Goal: Navigation & Orientation: Find specific page/section

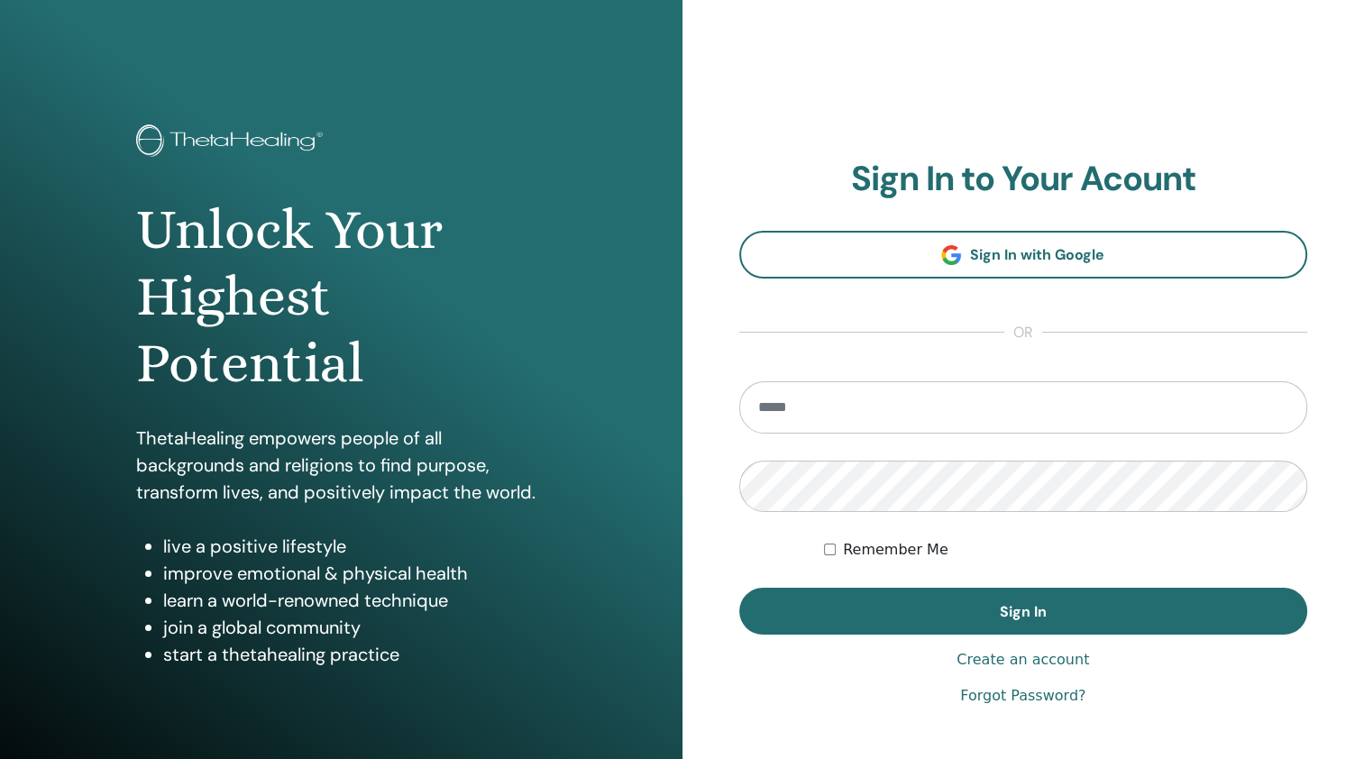
click at [811, 420] on input "email" at bounding box center [1023, 407] width 569 height 52
type input "**********"
click at [739, 588] on button "Sign In" at bounding box center [1023, 611] width 569 height 47
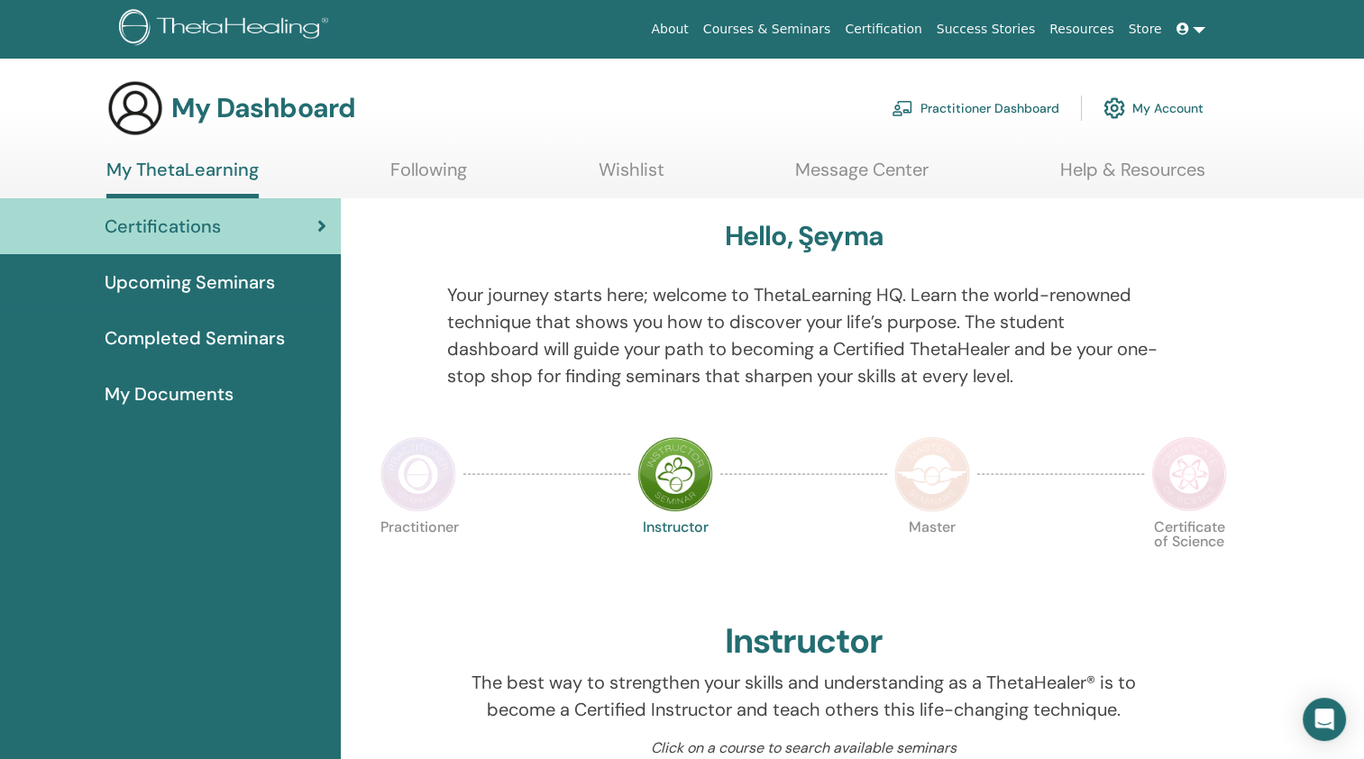
click at [256, 343] on span "Completed Seminars" at bounding box center [195, 338] width 180 height 27
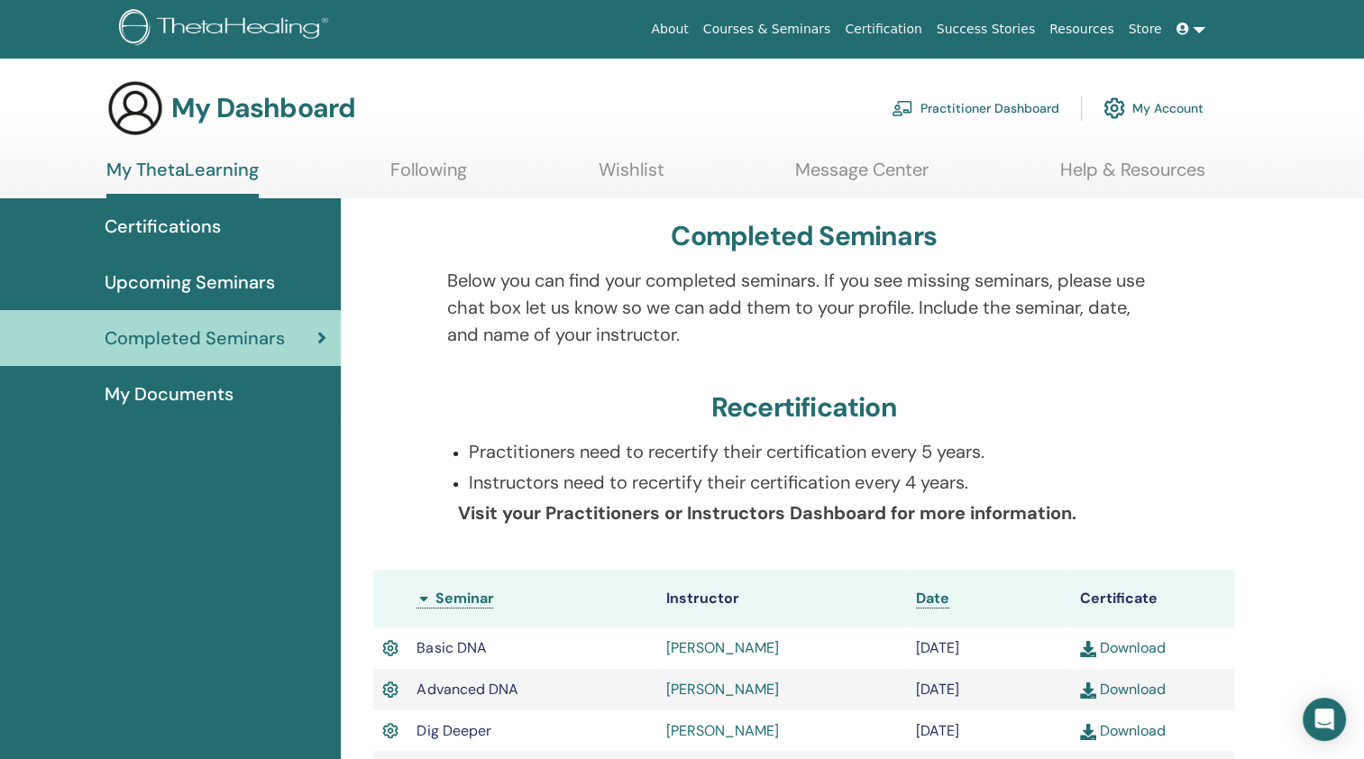
click at [143, 395] on span "My Documents" at bounding box center [169, 393] width 129 height 27
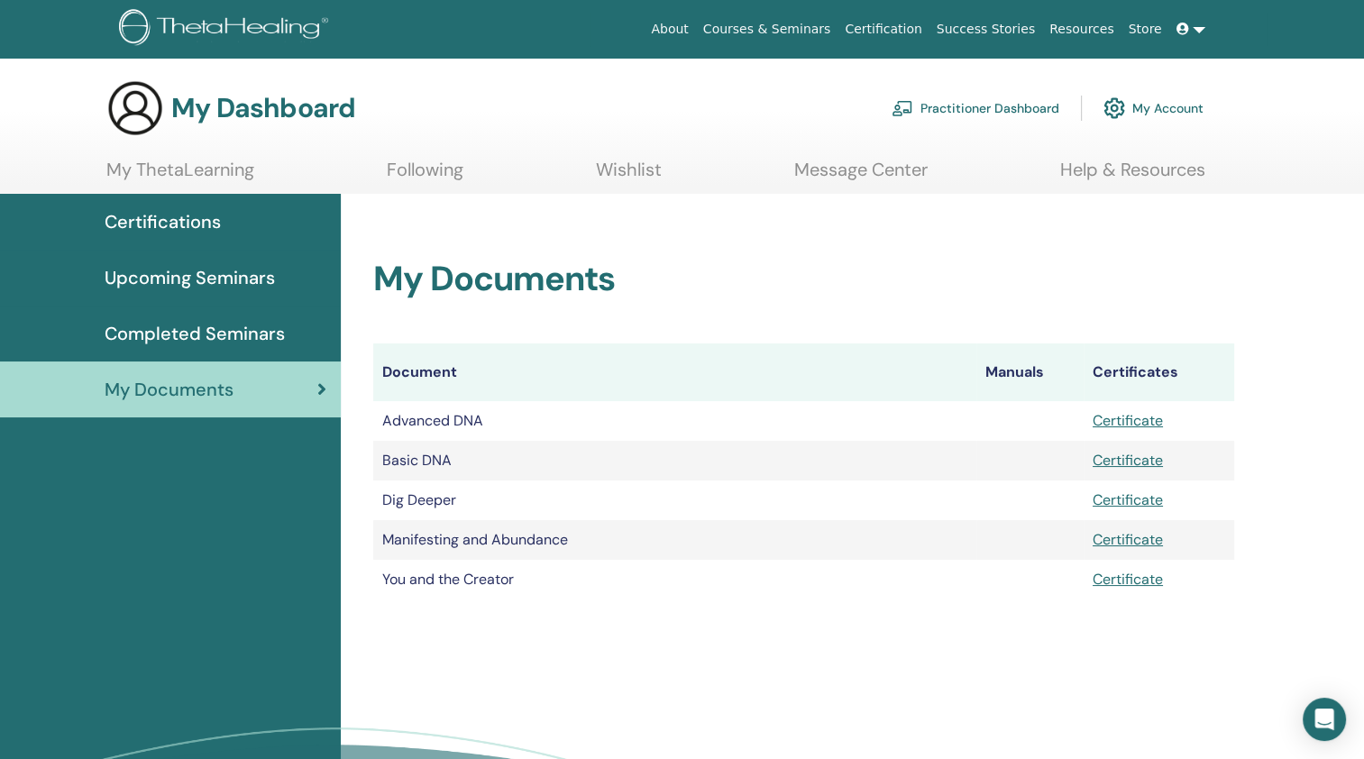
click at [185, 220] on span "Certifications" at bounding box center [163, 221] width 116 height 27
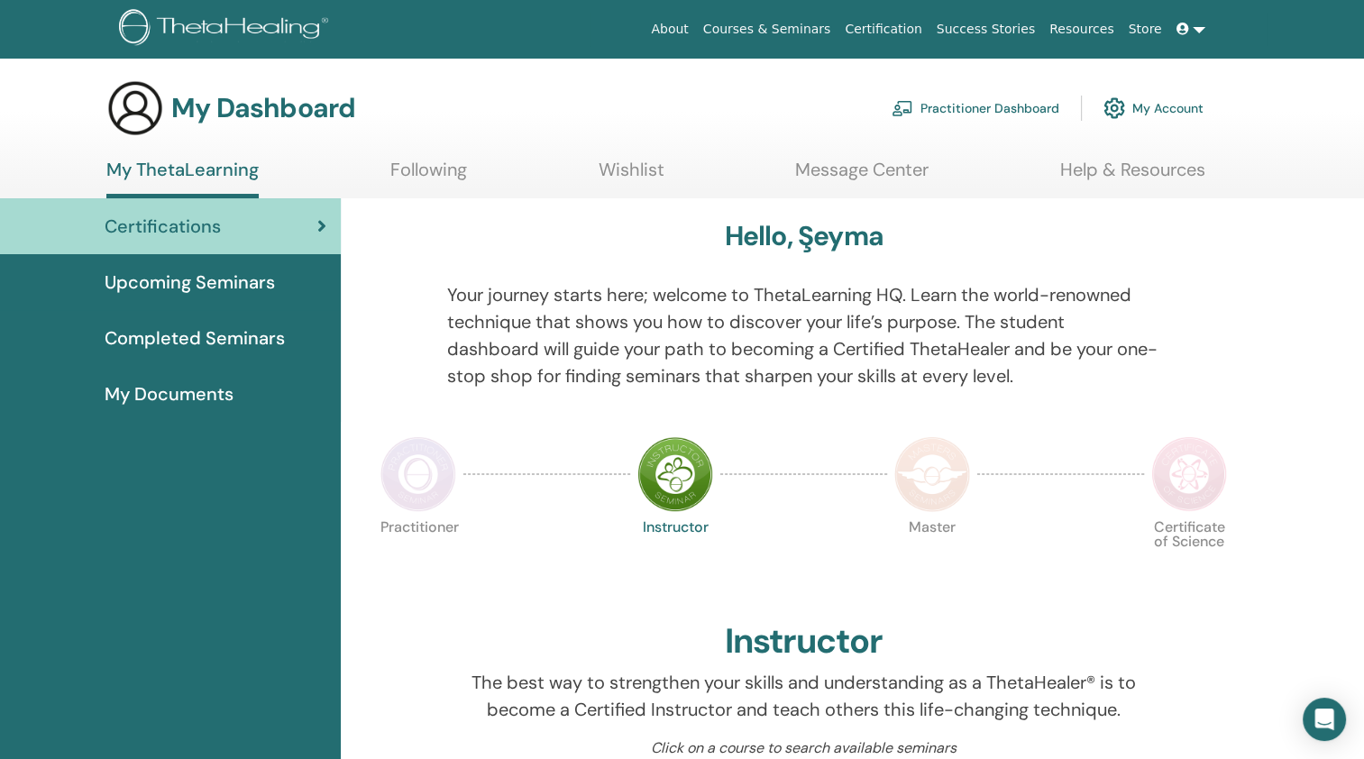
click at [179, 283] on span "Upcoming Seminars" at bounding box center [190, 282] width 170 height 27
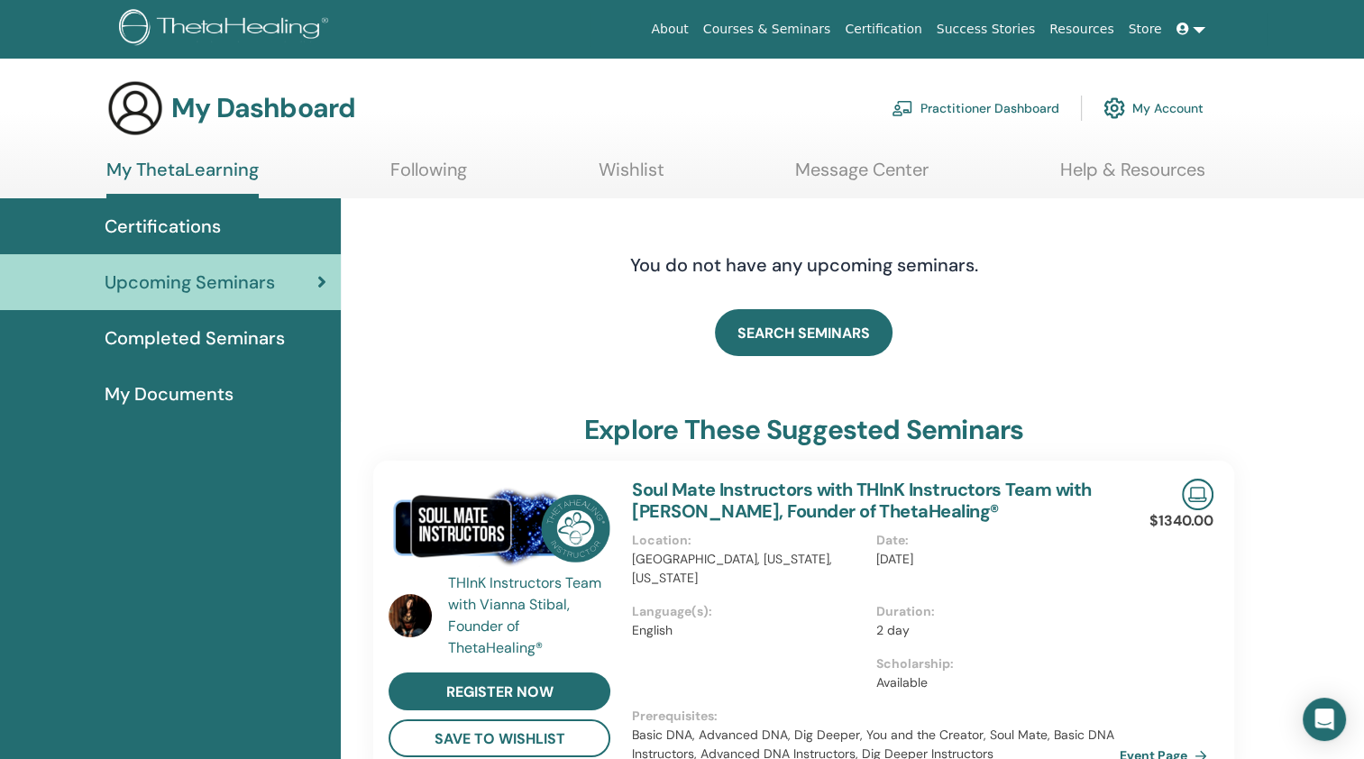
click at [242, 335] on span "Completed Seminars" at bounding box center [195, 338] width 180 height 27
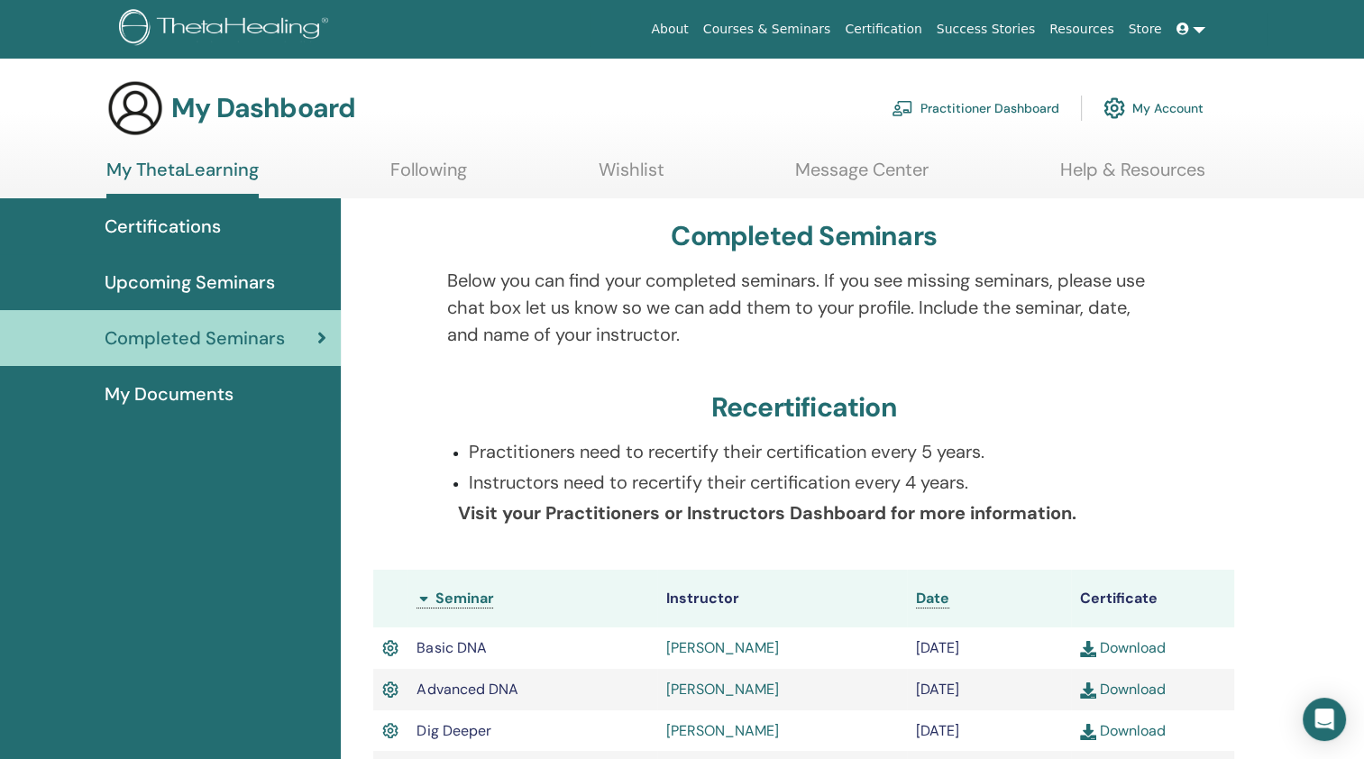
click at [1149, 30] on link "Store" at bounding box center [1146, 29] width 48 height 33
